Goal: Contribute content

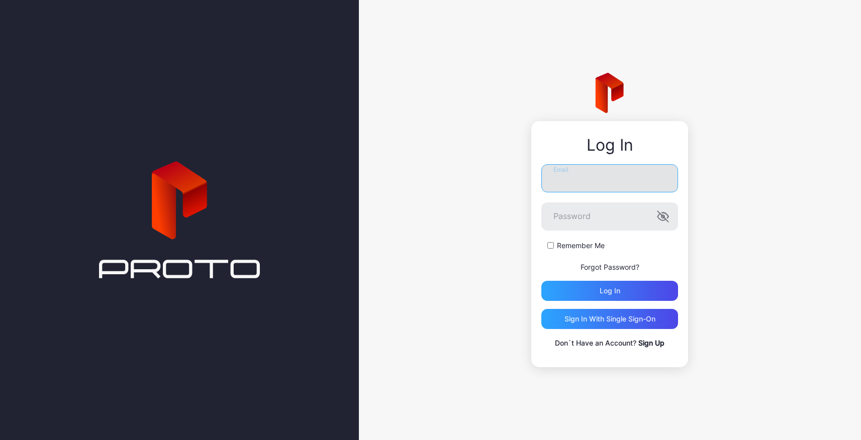
click at [608, 178] on input "Email" at bounding box center [609, 178] width 137 height 28
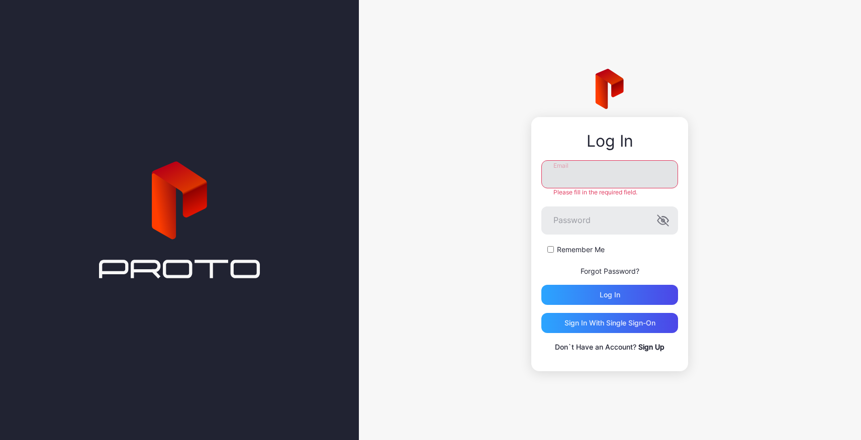
type input "**********"
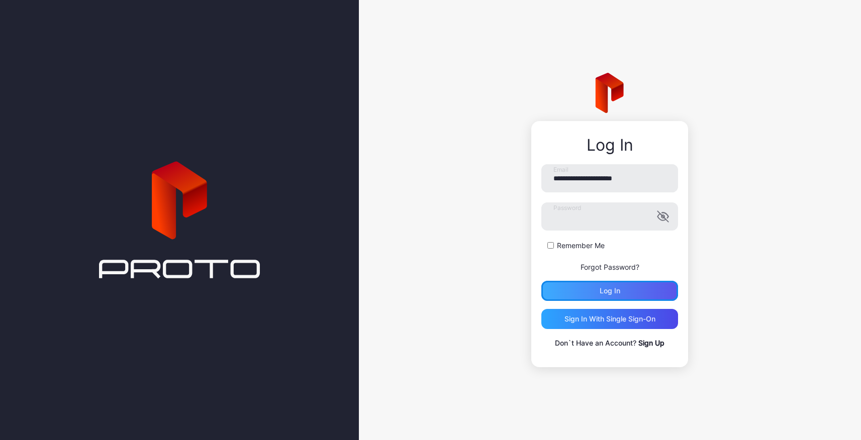
click at [605, 301] on div "Log in" at bounding box center [609, 291] width 137 height 20
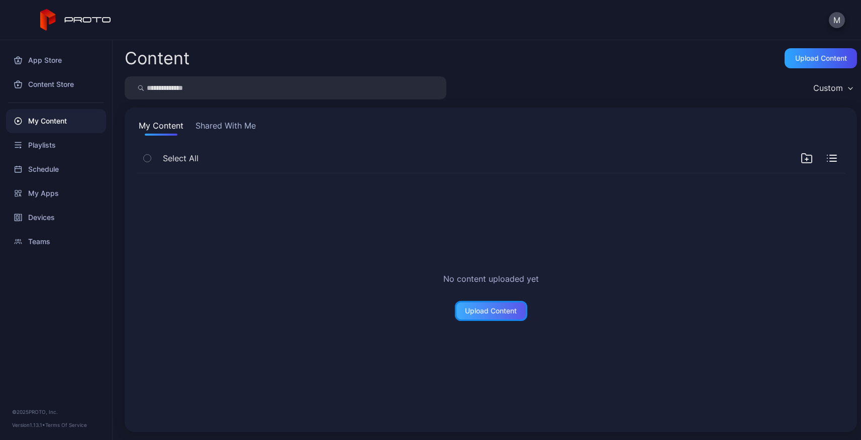
click at [498, 308] on div "Upload Content" at bounding box center [491, 311] width 52 height 8
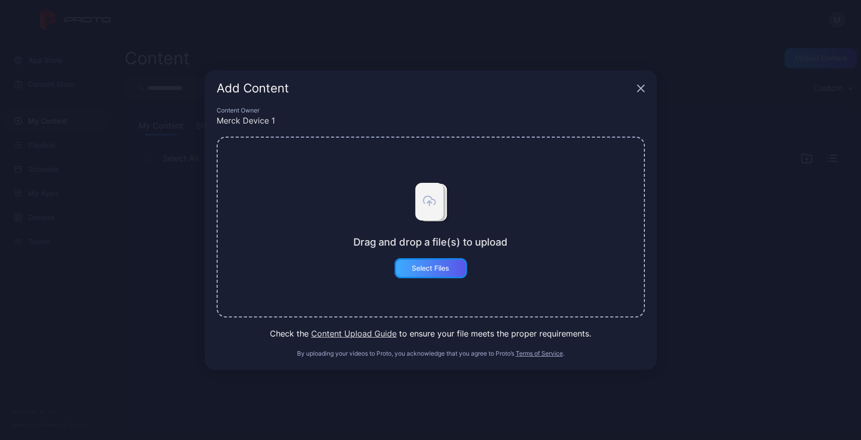
click at [420, 273] on div "Select Files" at bounding box center [431, 268] width 72 height 20
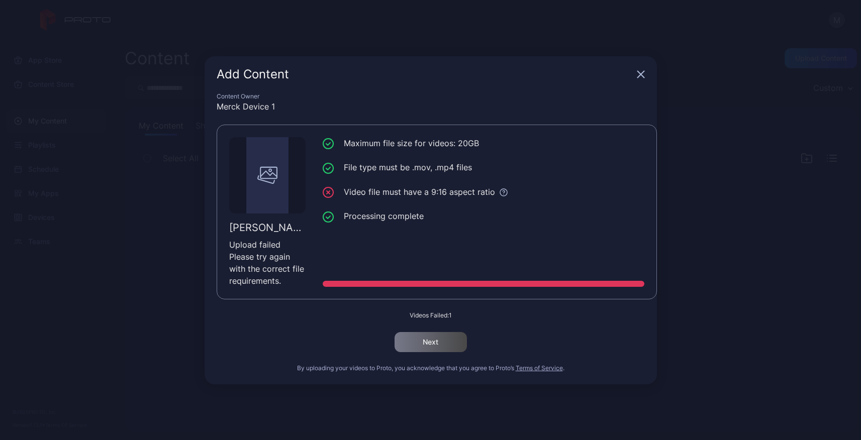
click at [638, 76] on icon "button" at bounding box center [640, 74] width 7 height 7
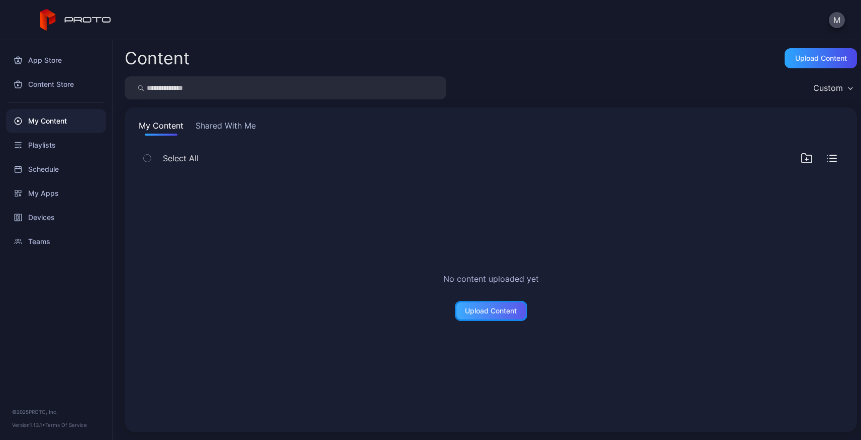
click at [481, 318] on div "Upload Content" at bounding box center [491, 311] width 72 height 20
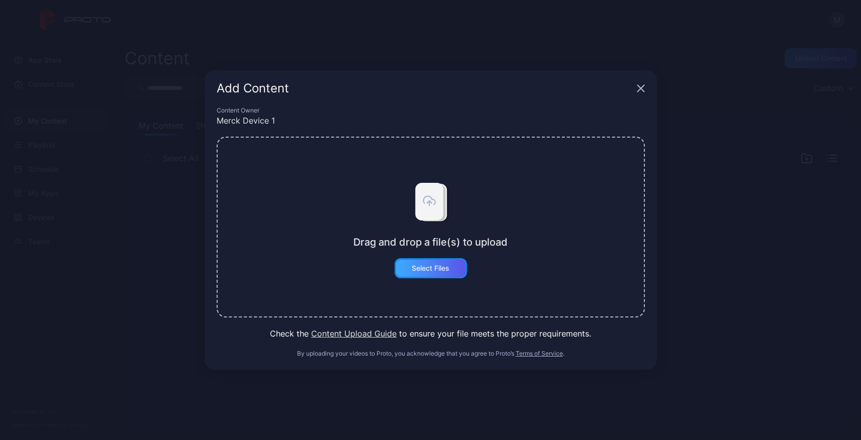
click at [431, 270] on div "Select Files" at bounding box center [431, 268] width 38 height 8
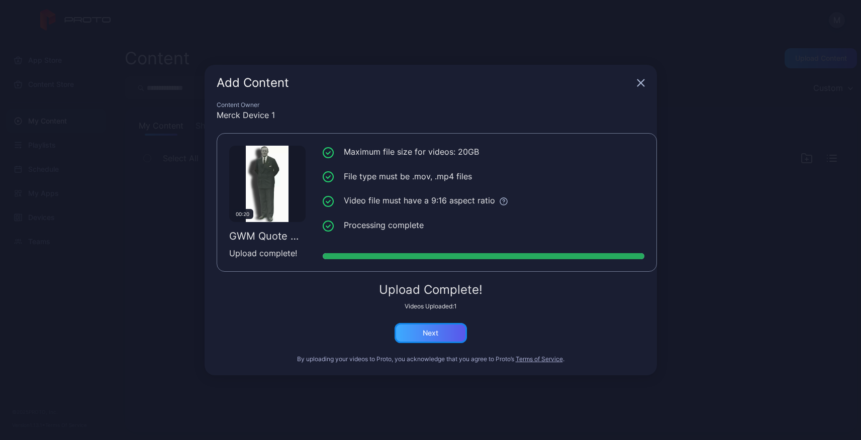
click at [431, 334] on div "Next" at bounding box center [431, 333] width 16 height 8
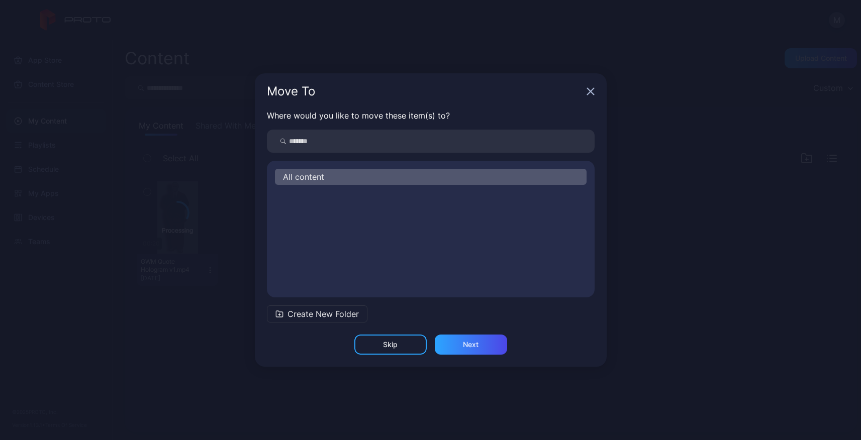
click at [339, 178] on div "All content" at bounding box center [431, 177] width 312 height 16
click at [480, 348] on div "Next" at bounding box center [471, 345] width 72 height 20
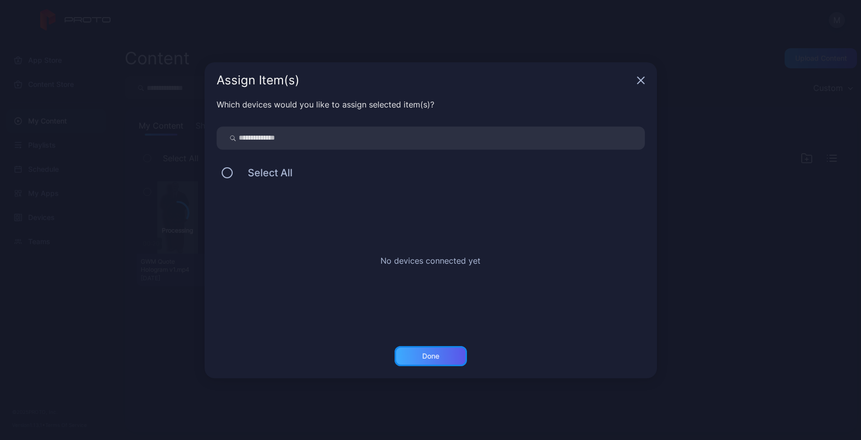
click at [431, 358] on div "Done" at bounding box center [430, 356] width 17 height 8
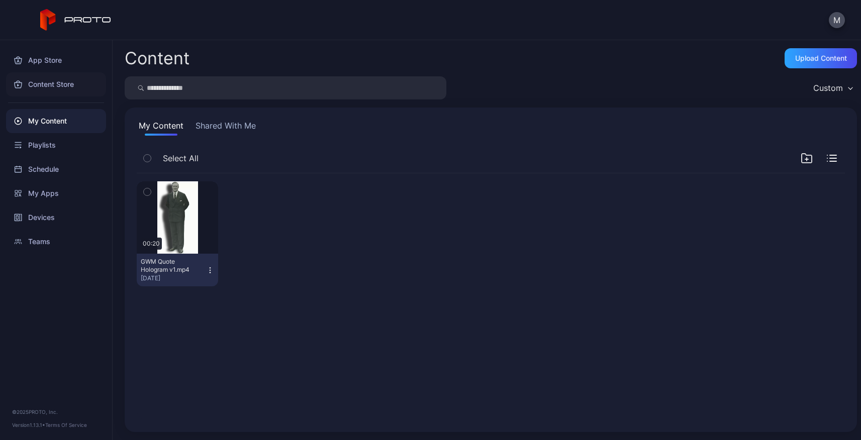
click at [51, 79] on div "Content Store" at bounding box center [56, 84] width 100 height 24
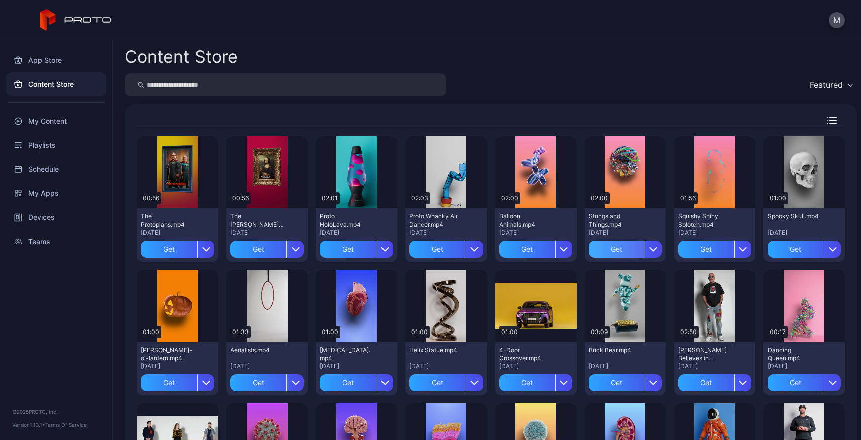
click at [616, 247] on div "Get" at bounding box center [617, 249] width 56 height 17
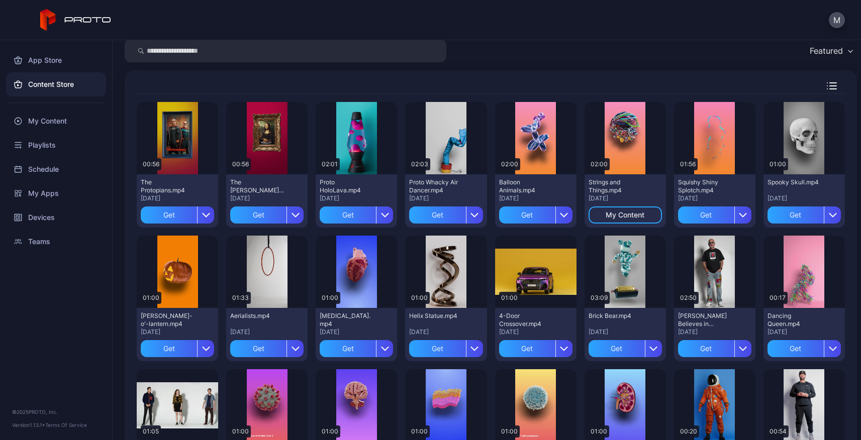
scroll to position [59, 0]
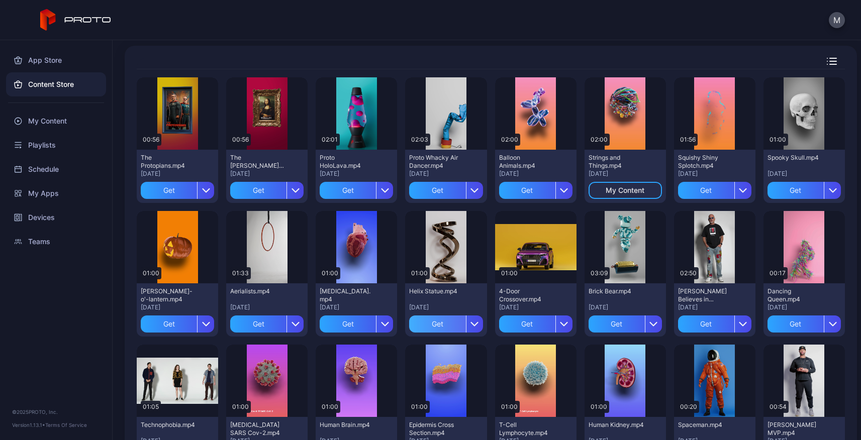
click at [439, 319] on div "Get" at bounding box center [437, 324] width 56 height 17
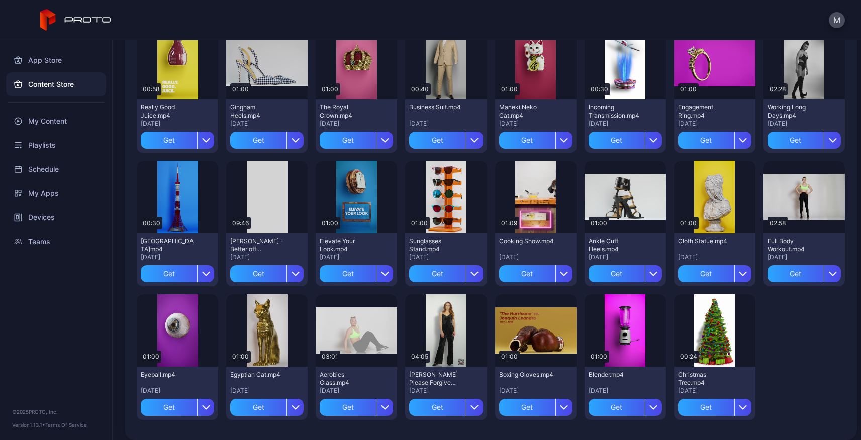
scroll to position [1187, 0]
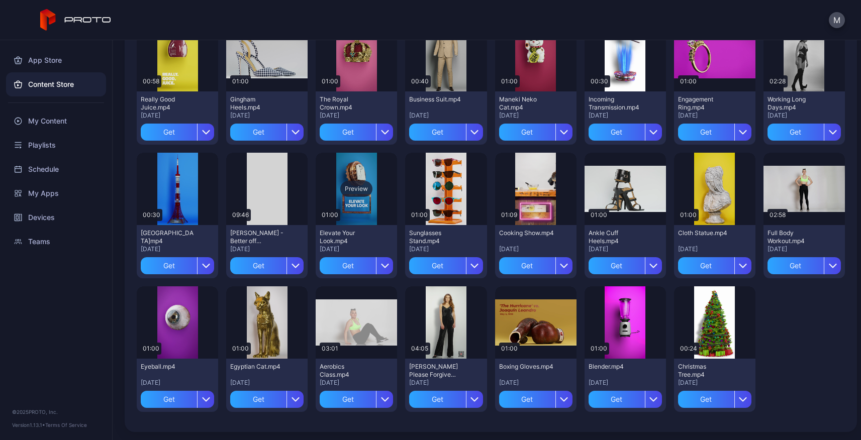
click at [353, 191] on div "Preview" at bounding box center [356, 189] width 32 height 16
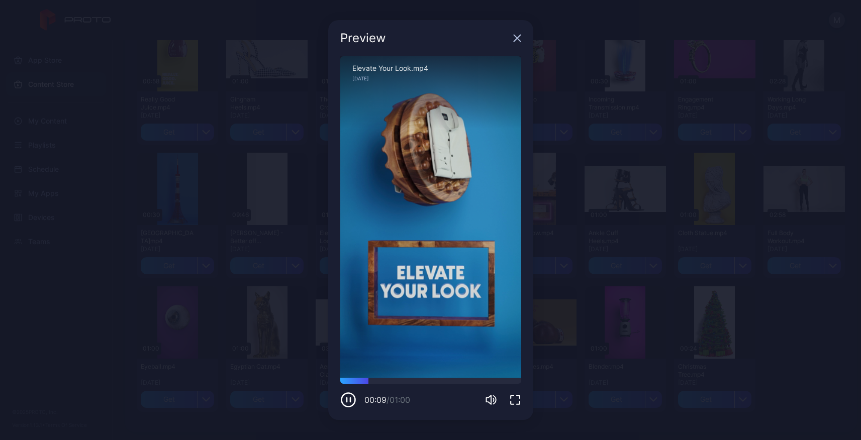
click at [516, 38] on icon "button" at bounding box center [517, 38] width 7 height 7
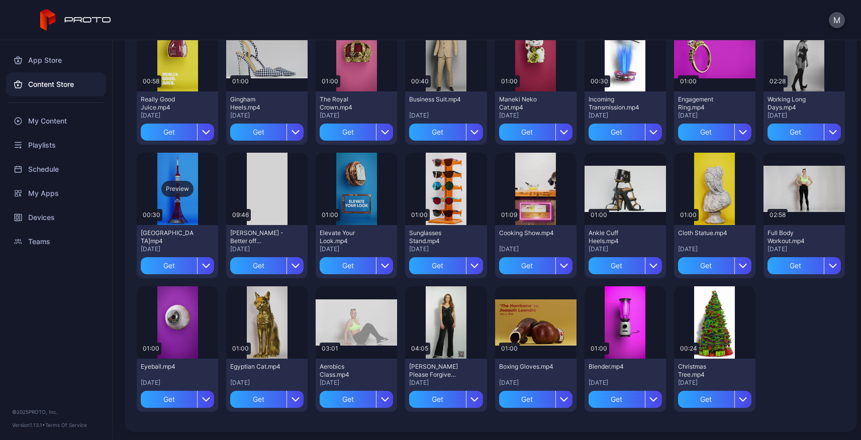
click at [173, 190] on div "Preview" at bounding box center [177, 189] width 32 height 16
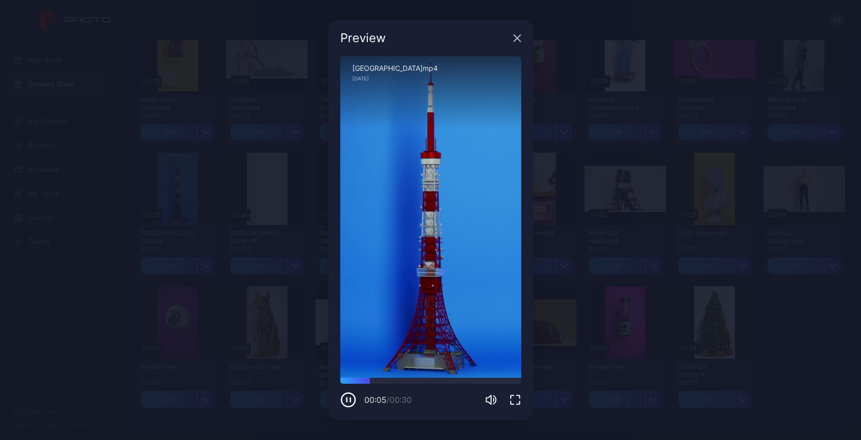
click at [514, 37] on icon "button" at bounding box center [517, 38] width 8 height 8
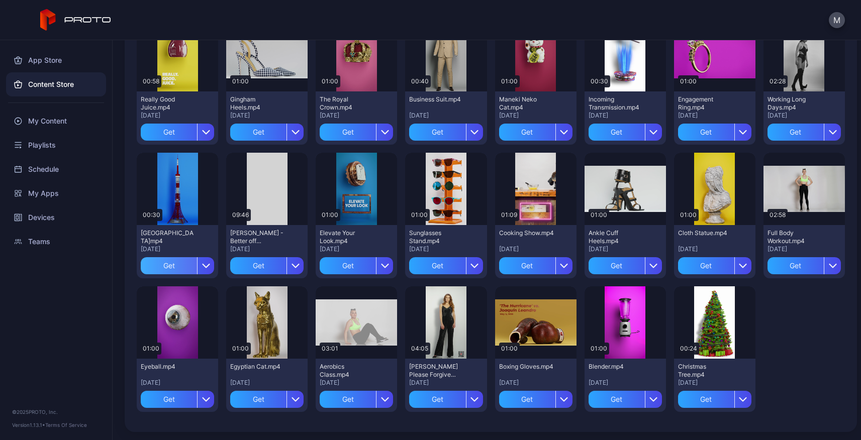
click at [172, 270] on div "Get" at bounding box center [169, 265] width 56 height 17
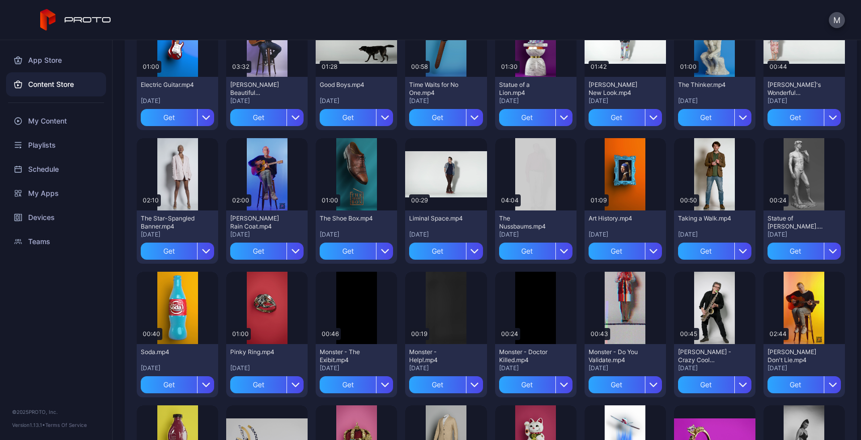
scroll to position [791, 0]
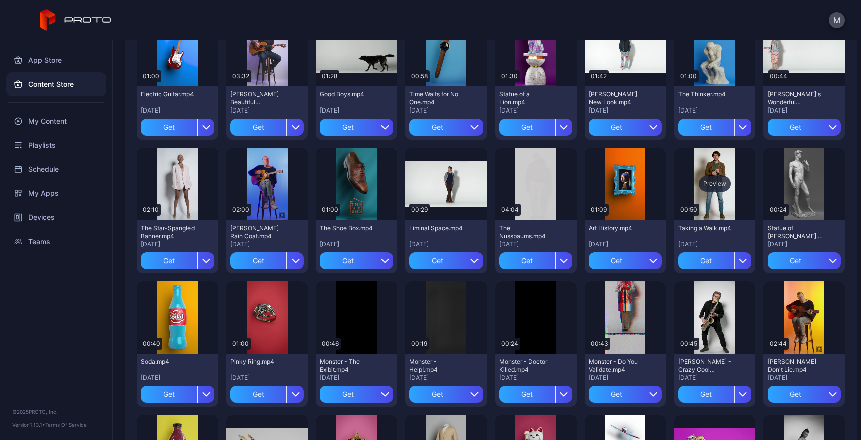
click at [708, 186] on div "Preview" at bounding box center [715, 184] width 32 height 16
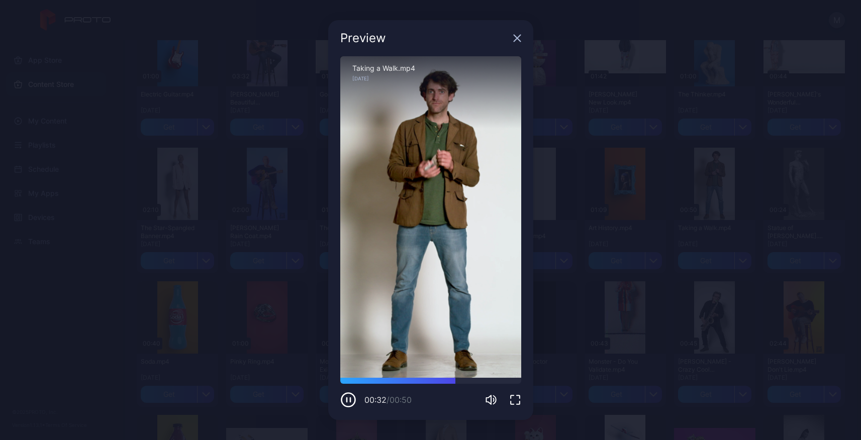
click at [516, 37] on icon "button" at bounding box center [517, 38] width 7 height 7
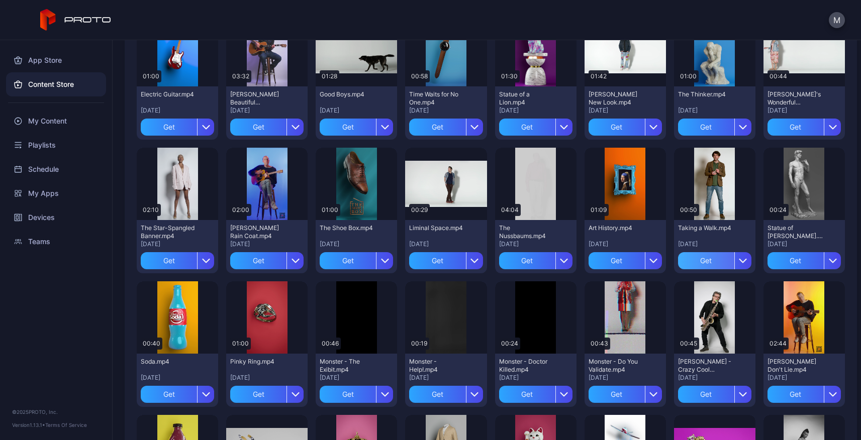
click at [700, 264] on div "Get" at bounding box center [706, 260] width 56 height 17
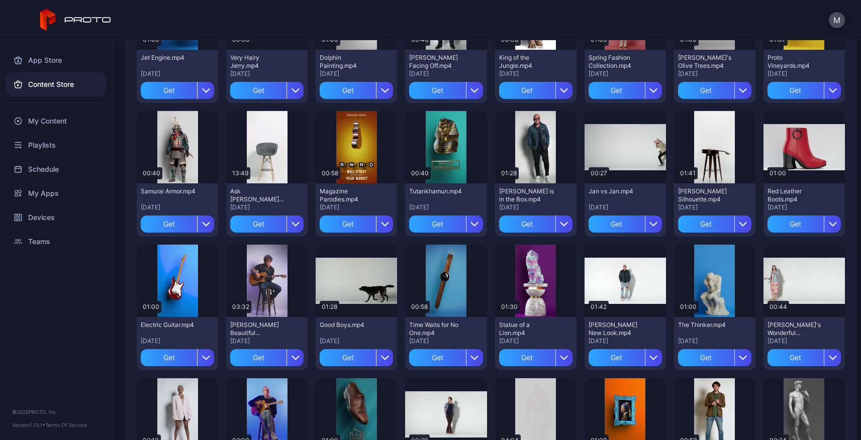
scroll to position [558, 0]
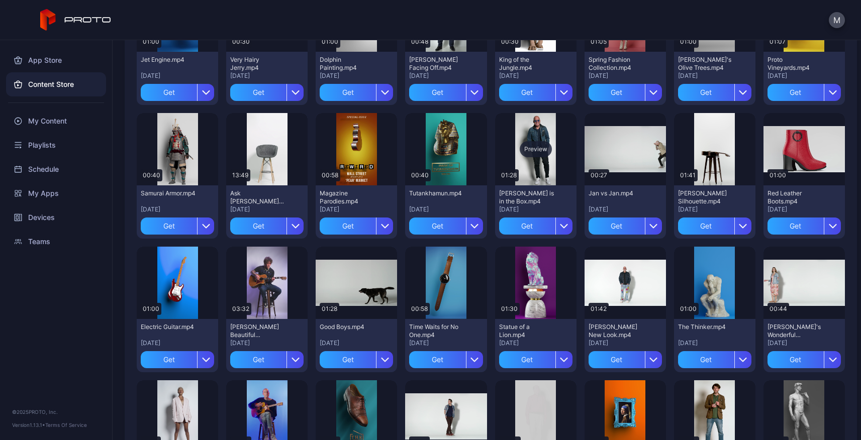
click at [529, 150] on div "Preview" at bounding box center [536, 149] width 32 height 16
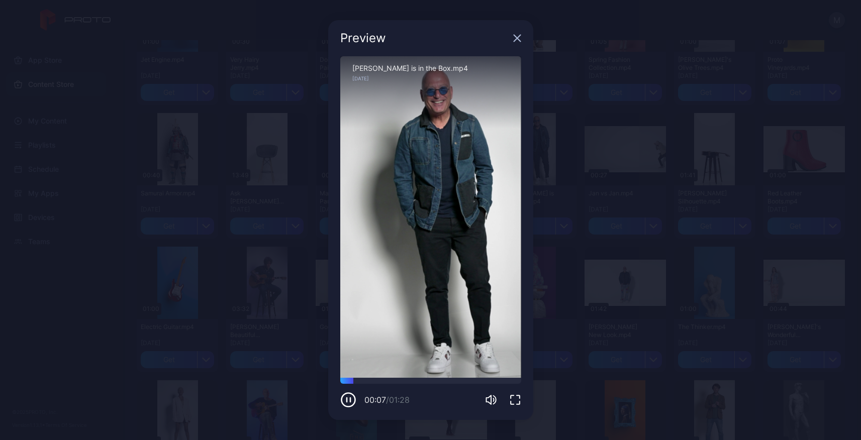
click at [347, 399] on icon "button" at bounding box center [348, 400] width 16 height 16
click at [516, 37] on icon "button" at bounding box center [517, 38] width 7 height 7
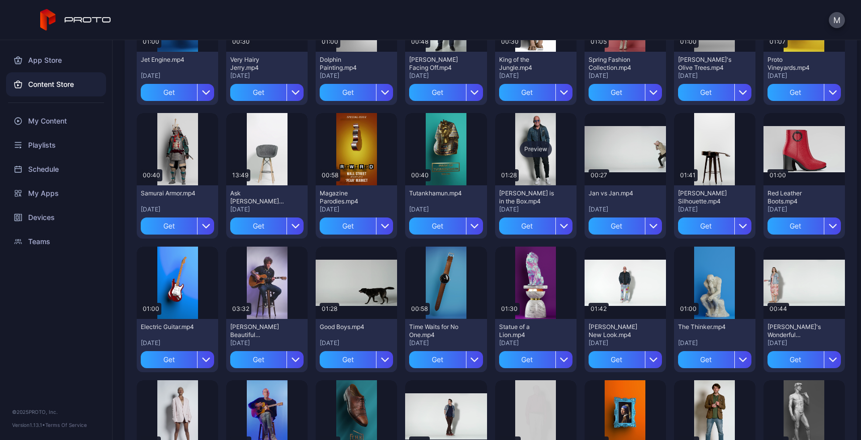
click at [527, 151] on div "Preview" at bounding box center [536, 149] width 32 height 16
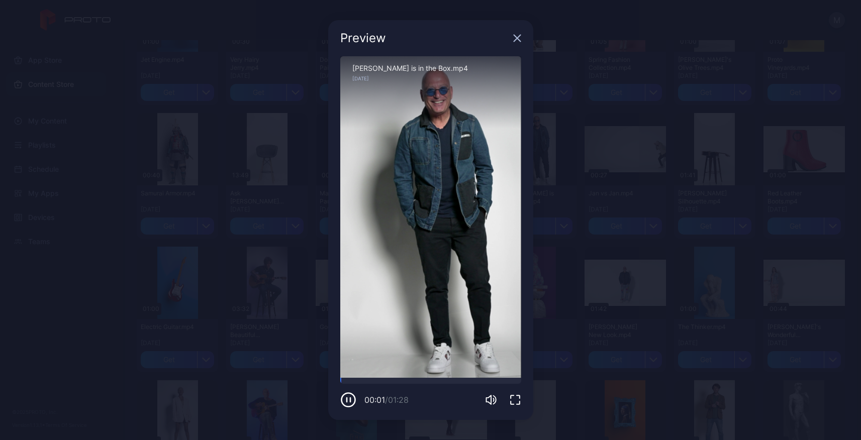
click at [516, 42] on icon "button" at bounding box center [517, 38] width 8 height 8
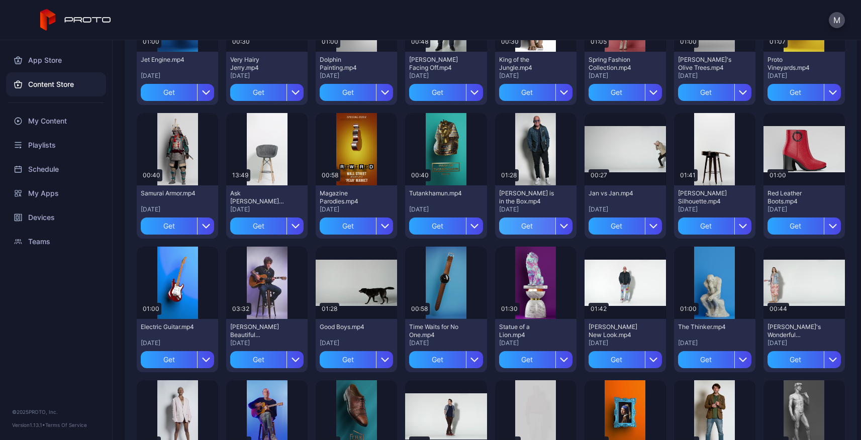
click at [519, 226] on div "Get" at bounding box center [527, 226] width 56 height 17
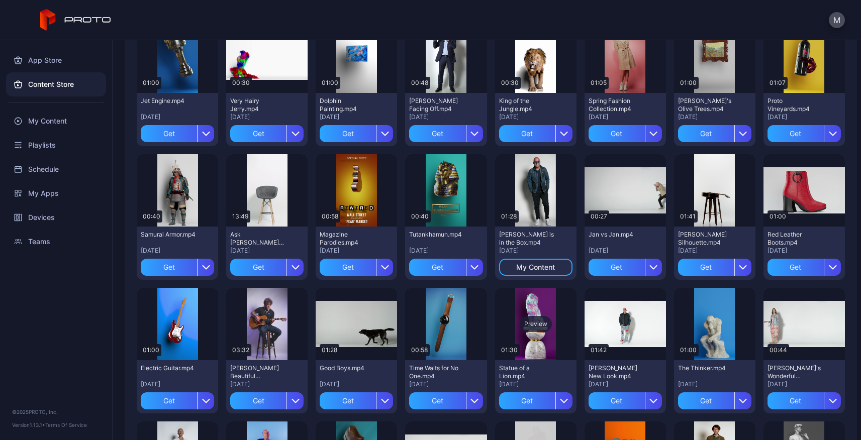
scroll to position [501, 0]
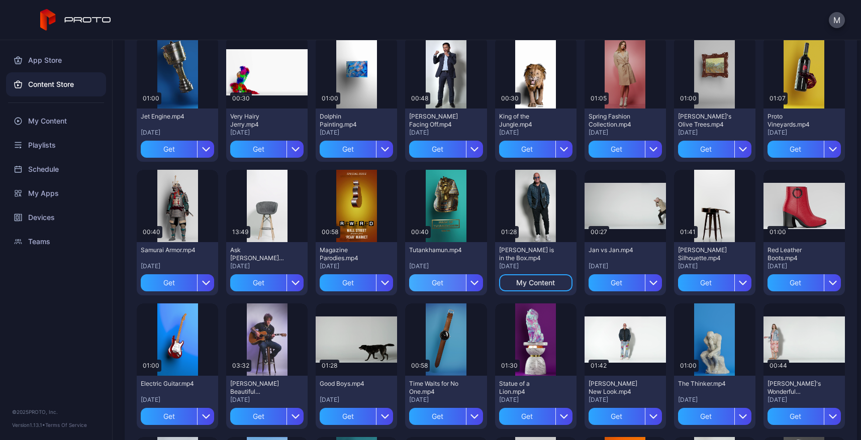
click at [428, 281] on div "Get" at bounding box center [437, 282] width 56 height 17
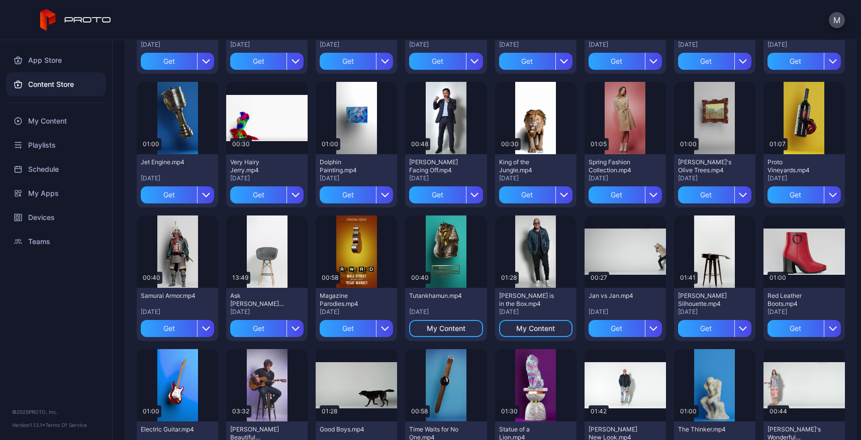
scroll to position [437, 0]
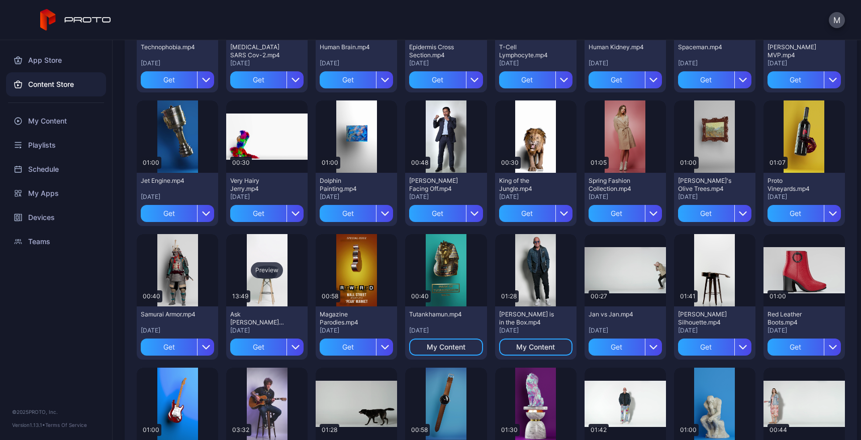
click at [267, 271] on div "Preview" at bounding box center [267, 270] width 32 height 16
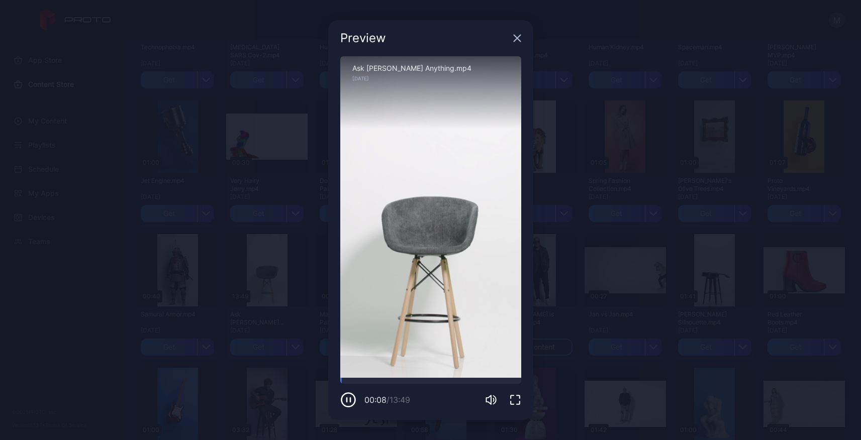
click at [515, 41] on icon "button" at bounding box center [517, 38] width 8 height 8
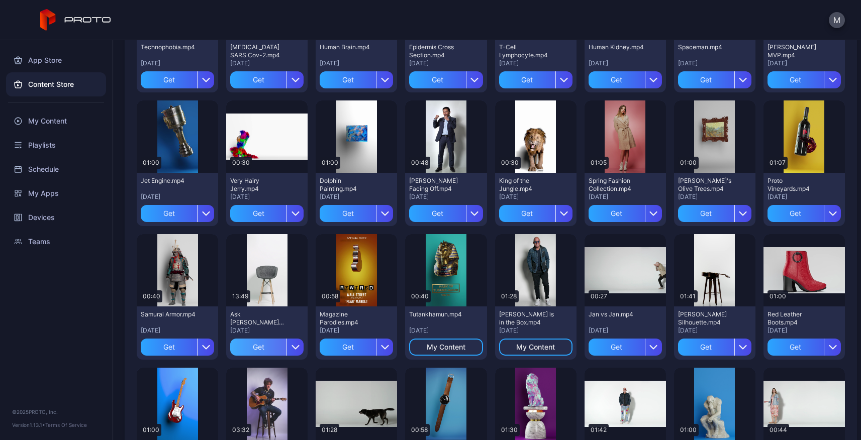
click at [263, 349] on div "Get" at bounding box center [258, 347] width 56 height 17
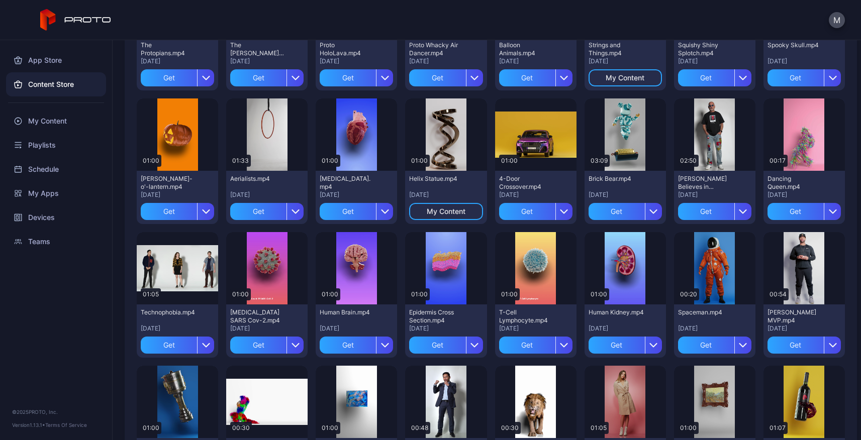
scroll to position [0, 0]
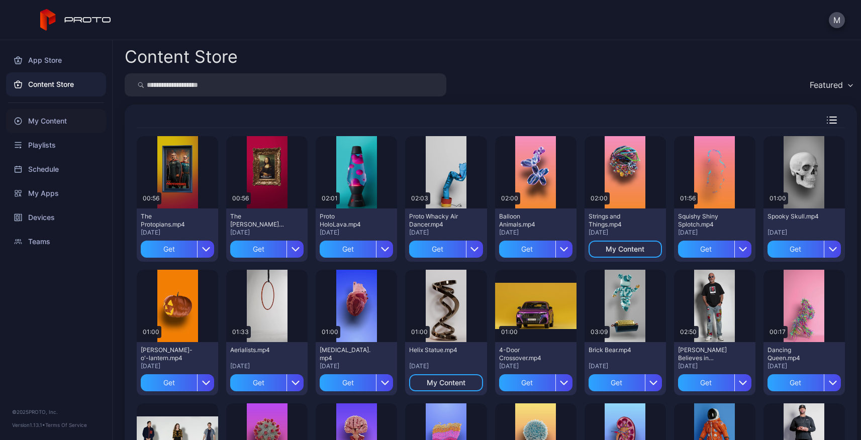
click at [50, 126] on div "My Content" at bounding box center [56, 121] width 100 height 24
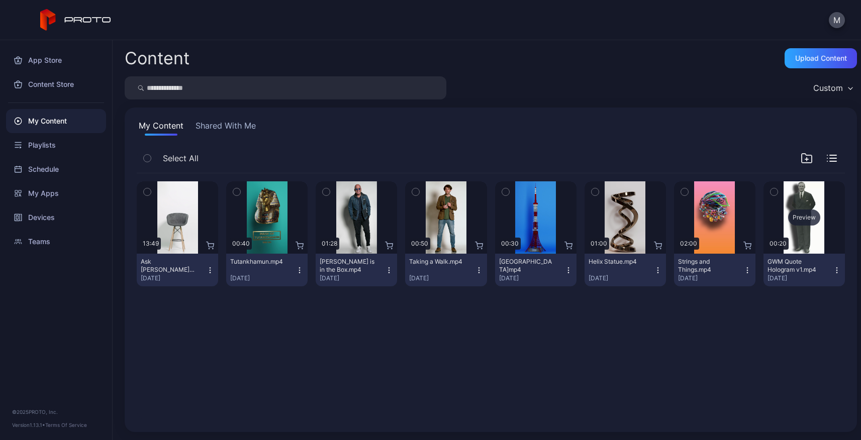
click at [798, 214] on div "Preview" at bounding box center [804, 218] width 32 height 16
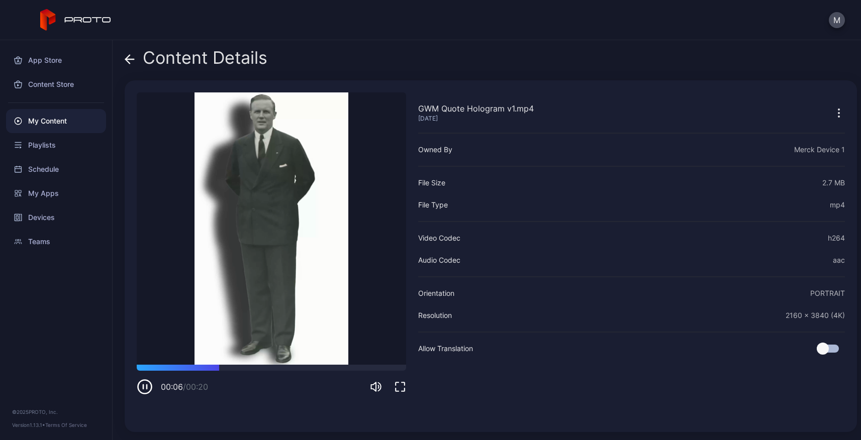
click at [129, 60] on icon at bounding box center [130, 59] width 10 height 10
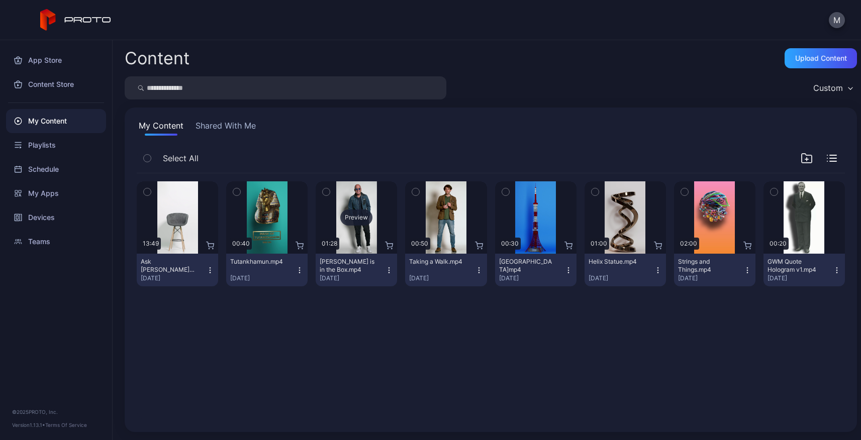
click at [354, 220] on div "Preview" at bounding box center [356, 218] width 32 height 16
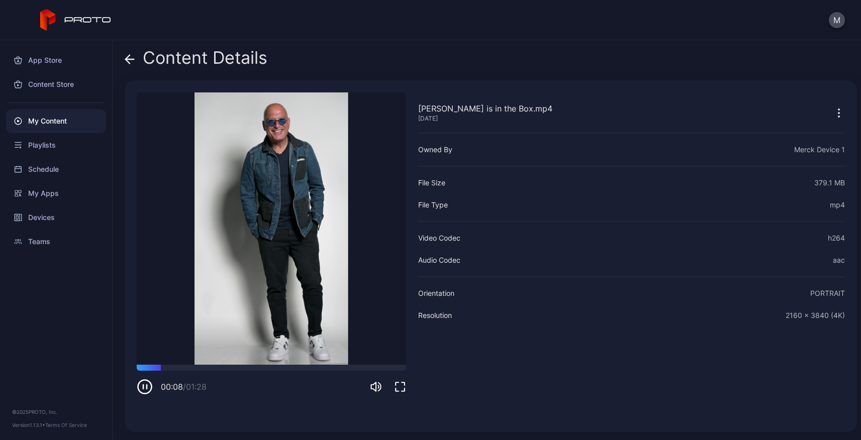
click at [131, 60] on icon at bounding box center [130, 59] width 10 height 10
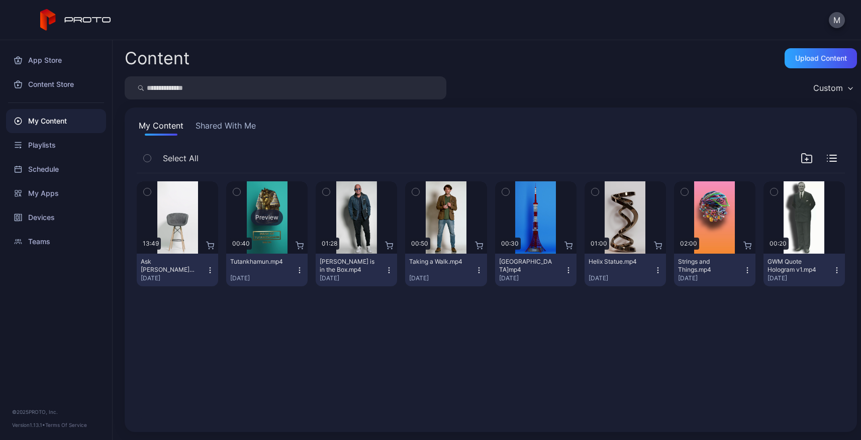
click at [264, 221] on div "Preview" at bounding box center [267, 218] width 32 height 16
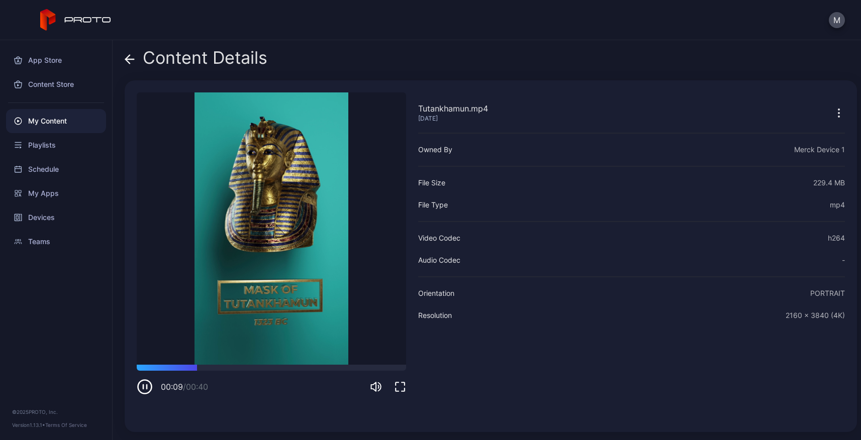
click at [128, 60] on icon at bounding box center [128, 59] width 4 height 9
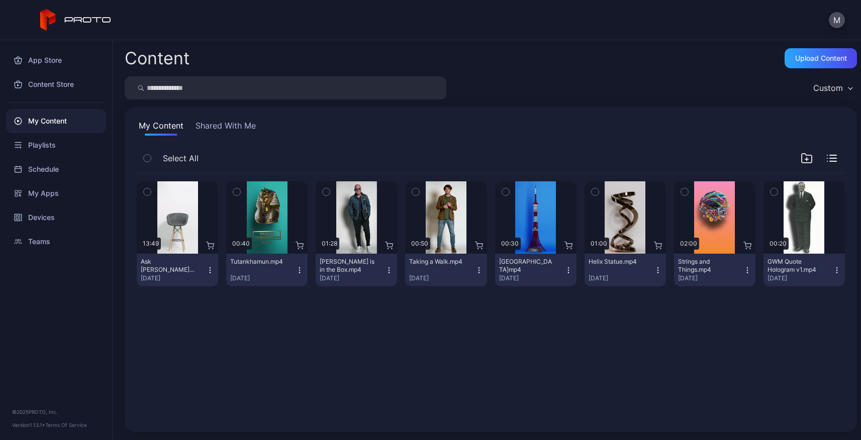
click at [358, 411] on div "Preview 13:49 Ask Tim Draper Anything.mp4 Sep 15, 2025 Preview 00:40 Tutankhamu…" at bounding box center [491, 296] width 724 height 263
